Goal: Transaction & Acquisition: Purchase product/service

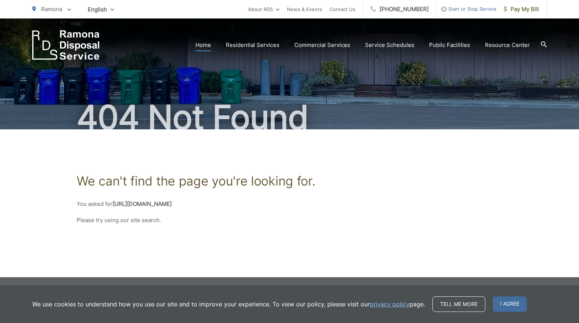
click at [205, 46] on link "Home" at bounding box center [203, 45] width 16 height 9
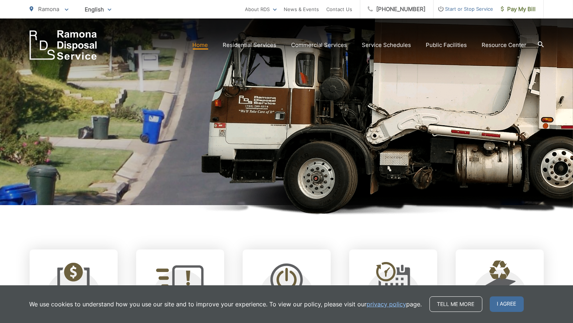
scroll to position [185, 0]
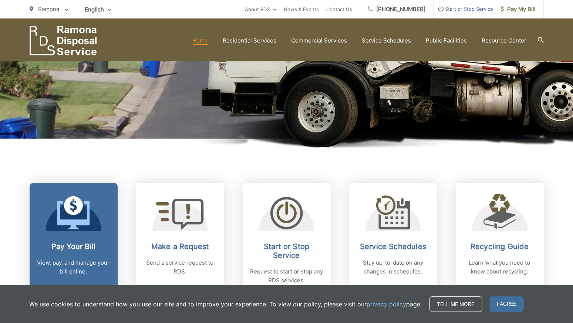
click at [84, 215] on icon at bounding box center [73, 212] width 33 height 33
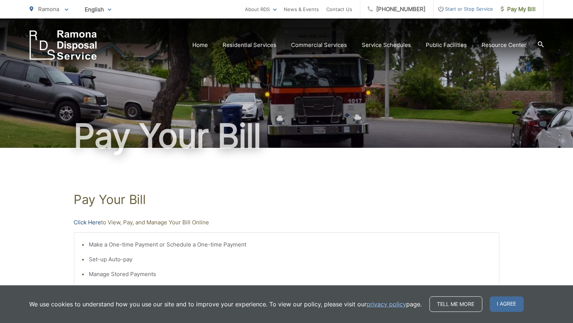
click at [91, 221] on link "Click Here" at bounding box center [87, 222] width 27 height 9
